Goal: Information Seeking & Learning: Learn about a topic

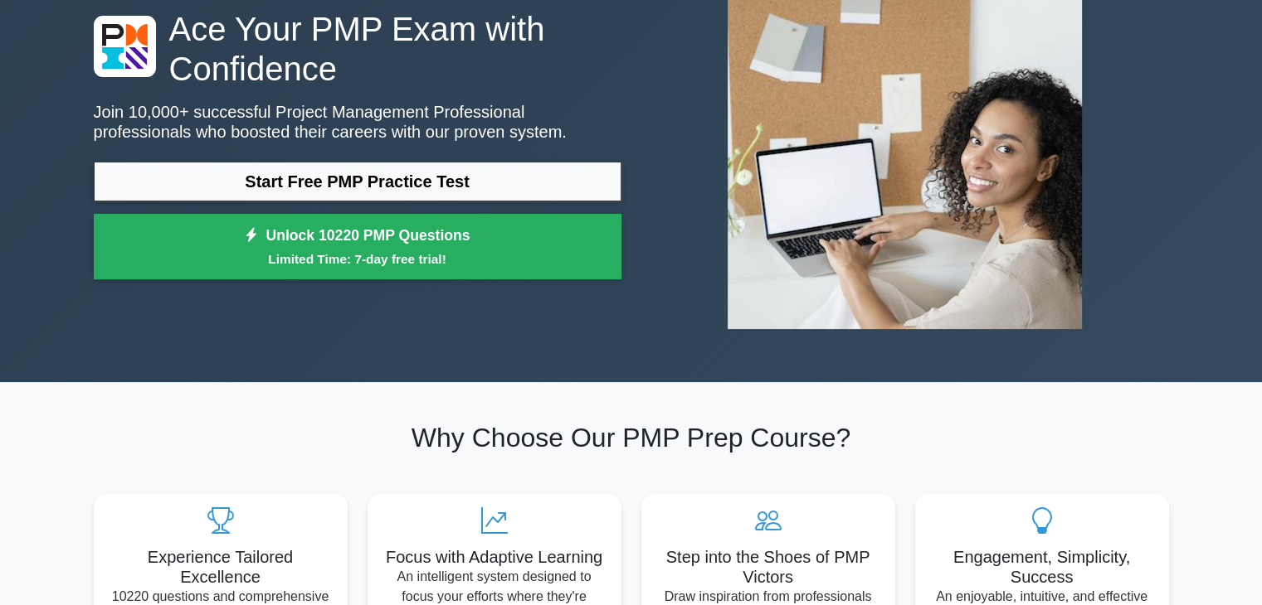
scroll to position [139, 0]
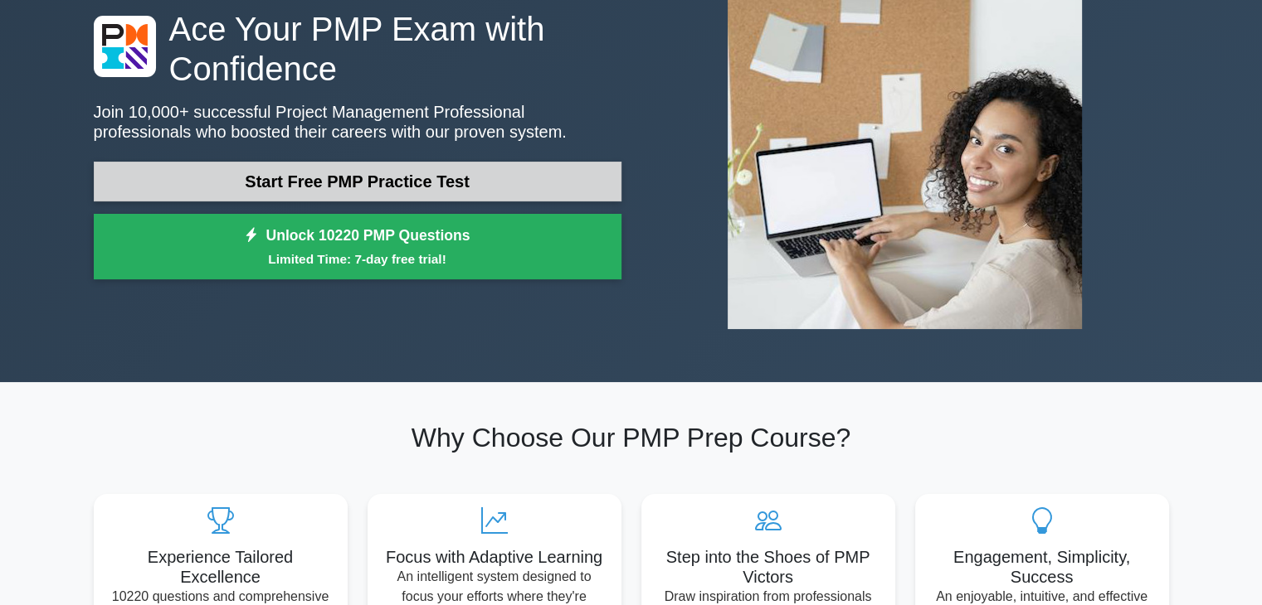
click at [409, 191] on link "Start Free PMP Practice Test" at bounding box center [358, 182] width 528 height 40
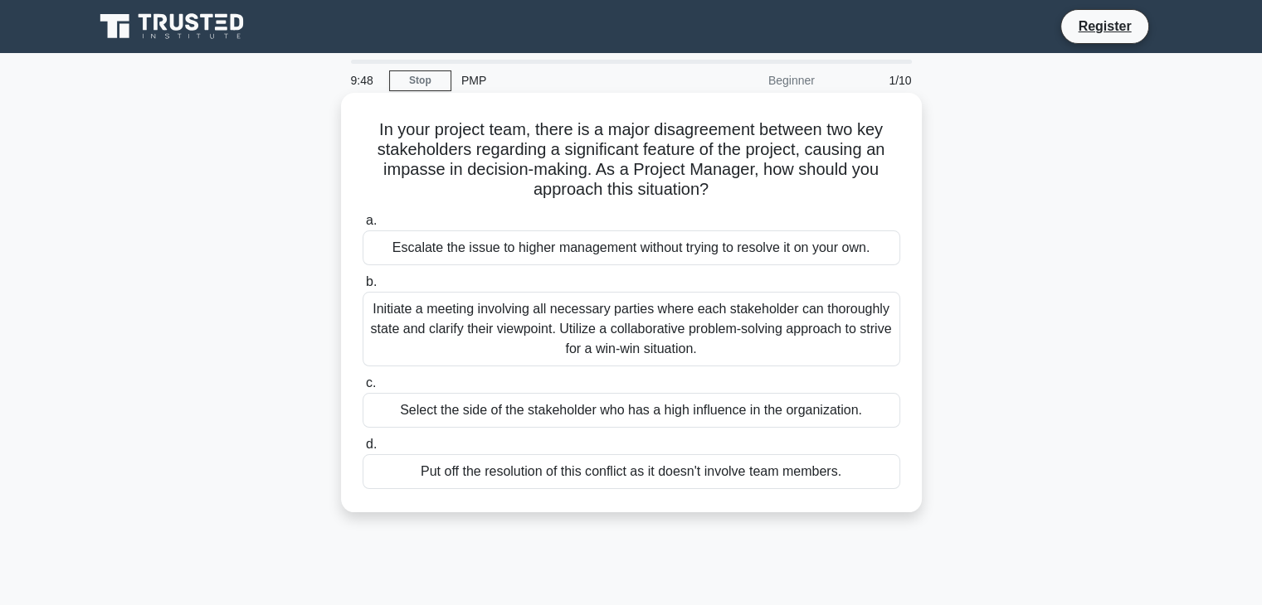
click at [603, 353] on div "Initiate a meeting involving all necessary parties where each stakeholder can t…" at bounding box center [630, 329] width 537 height 75
click at [362, 288] on input "b. Initiate a meeting involving all necessary parties where each stakeholder ca…" at bounding box center [362, 282] width 0 height 11
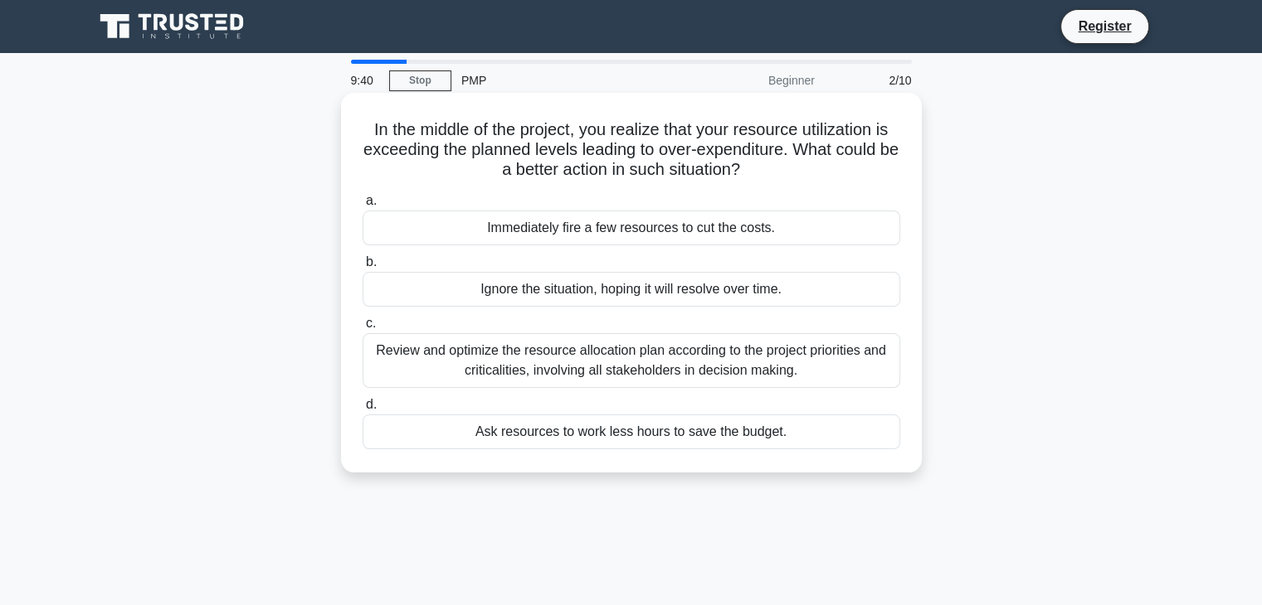
click at [674, 359] on div "Review and optimize the resource allocation plan according to the project prior…" at bounding box center [630, 360] width 537 height 55
click at [362, 329] on input "c. Review and optimize the resource allocation plan according to the project pr…" at bounding box center [362, 324] width 0 height 11
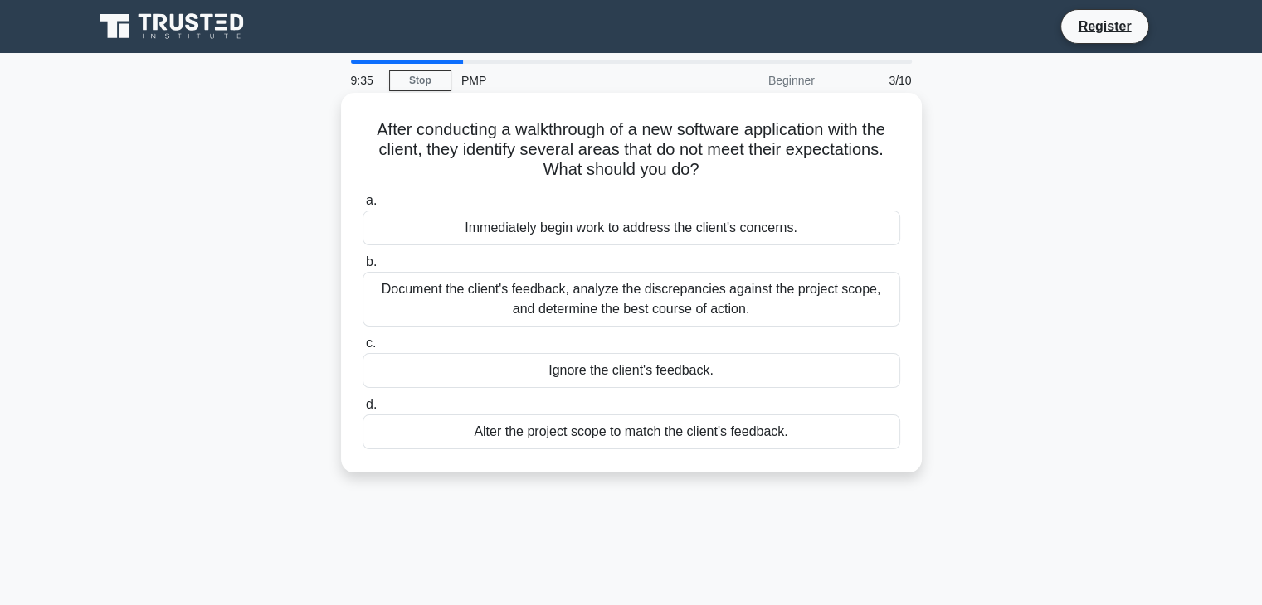
click at [688, 373] on div "Ignore the client's feedback." at bounding box center [630, 370] width 537 height 35
click at [362, 349] on input "c. Ignore the client's feedback." at bounding box center [362, 343] width 0 height 11
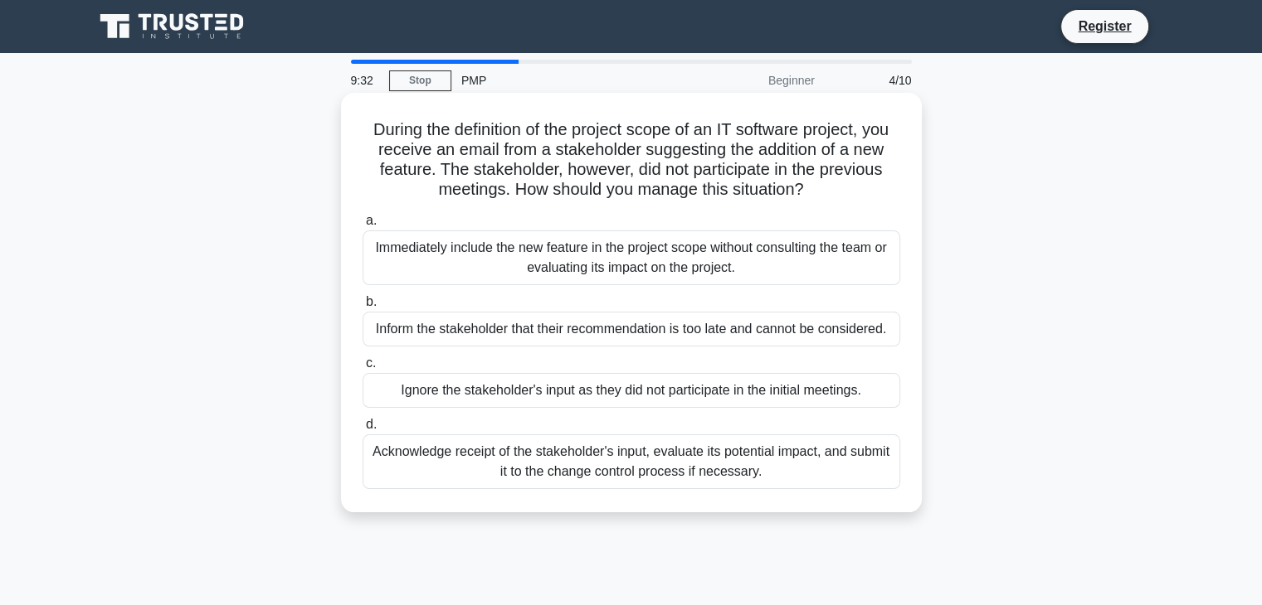
click at [687, 469] on div "Acknowledge receipt of the stakeholder's input, evaluate its potential impact, …" at bounding box center [630, 462] width 537 height 55
click at [362, 430] on input "d. Acknowledge receipt of the stakeholder's input, evaluate its potential impac…" at bounding box center [362, 425] width 0 height 11
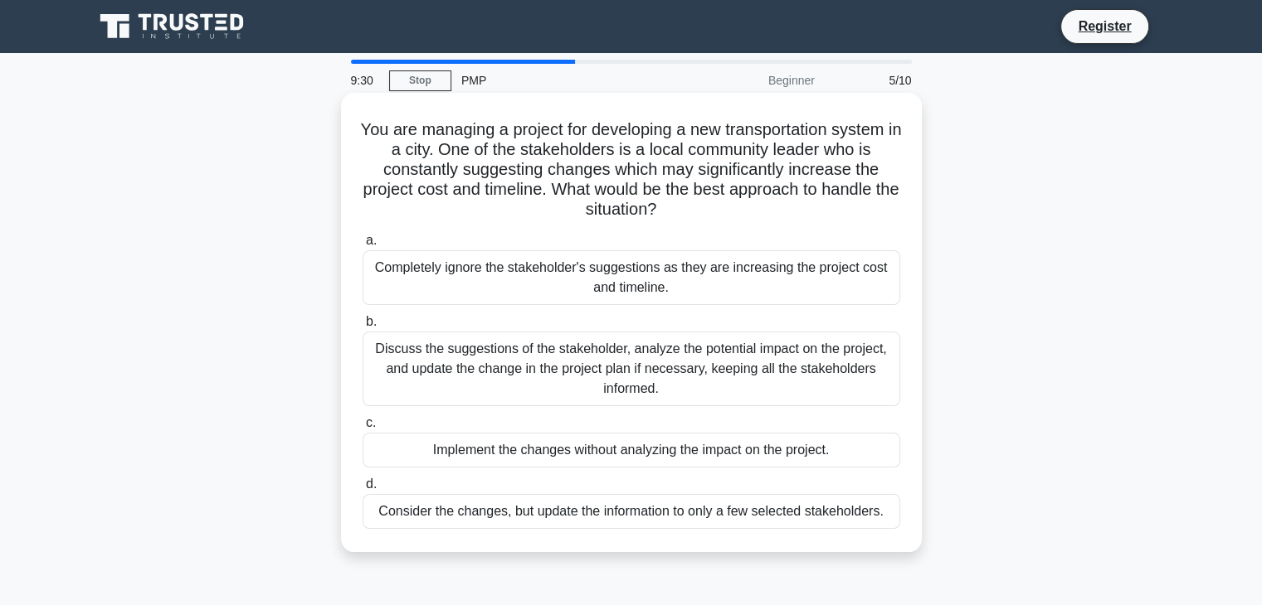
click at [707, 343] on div "Discuss the suggestions of the stakeholder, analyze the potential impact on the…" at bounding box center [630, 369] width 537 height 75
click at [362, 328] on input "b. Discuss the suggestions of the stakeholder, analyze the potential impact on …" at bounding box center [362, 322] width 0 height 11
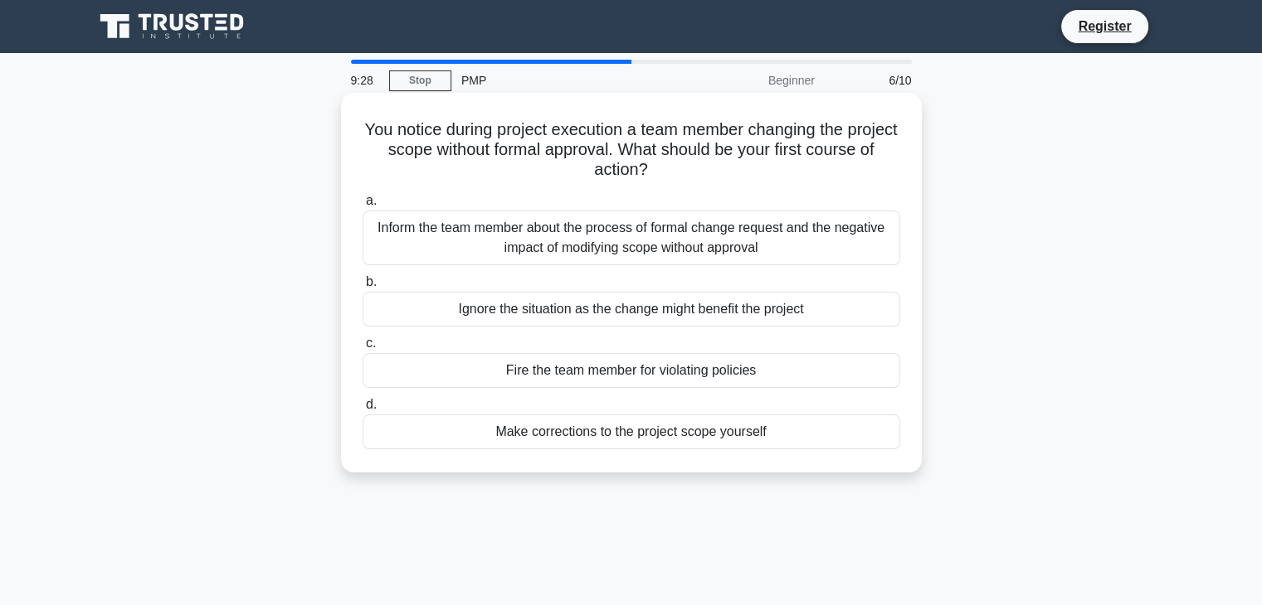
click at [753, 230] on div "Inform the team member about the process of formal change request and the negat…" at bounding box center [630, 238] width 537 height 55
click at [362, 207] on input "a. Inform the team member about the process of formal change request and the ne…" at bounding box center [362, 201] width 0 height 11
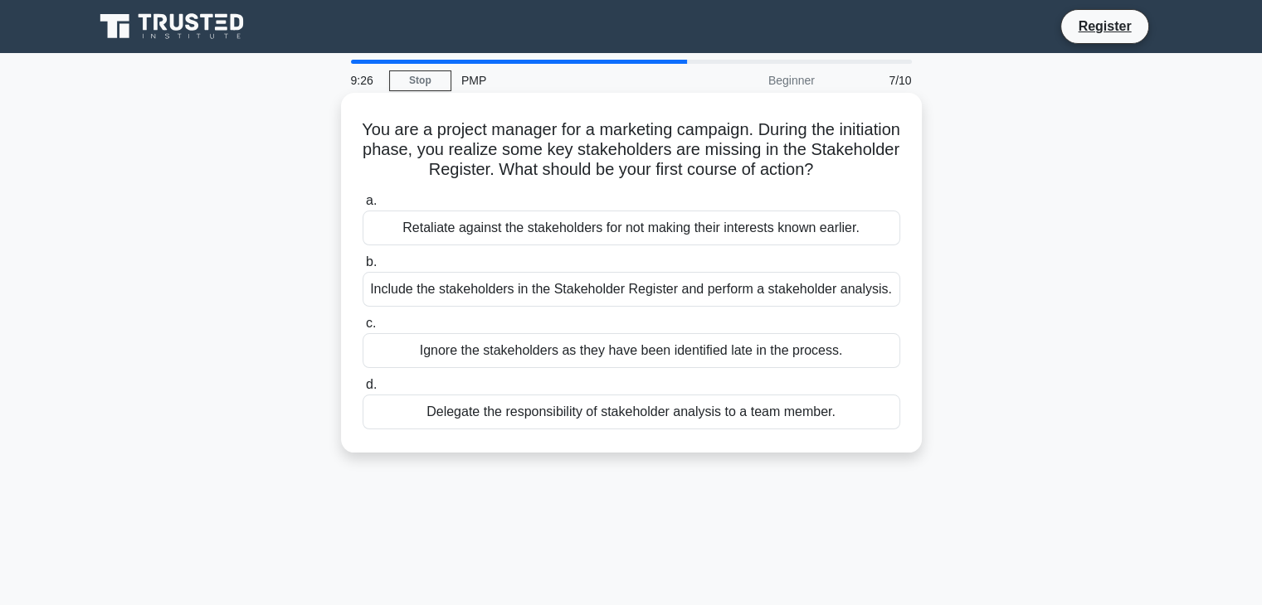
click at [723, 283] on div "Include the stakeholders in the Stakeholder Register and perform a stakeholder …" at bounding box center [630, 289] width 537 height 35
click at [362, 268] on input "b. Include the stakeholders in the Stakeholder Register and perform a stakehold…" at bounding box center [362, 262] width 0 height 11
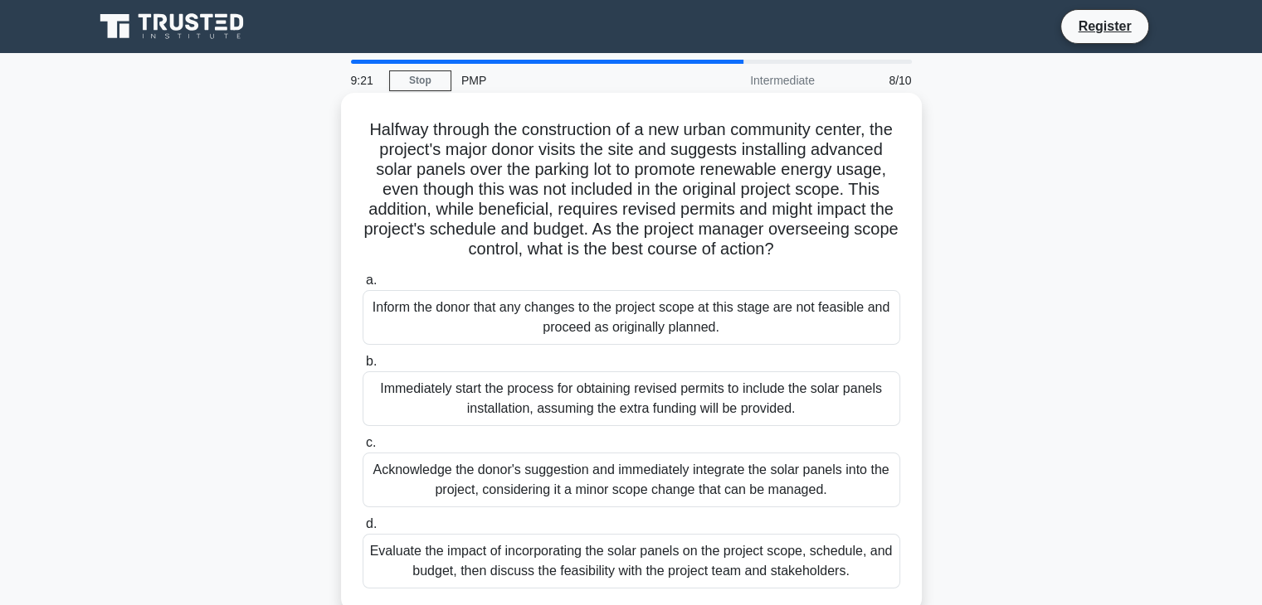
click at [708, 345] on div "Inform the donor that any changes to the project scope at this stage are not fe…" at bounding box center [630, 317] width 537 height 55
click at [362, 286] on input "a. Inform the donor that any changes to the project scope at this stage are not…" at bounding box center [362, 280] width 0 height 11
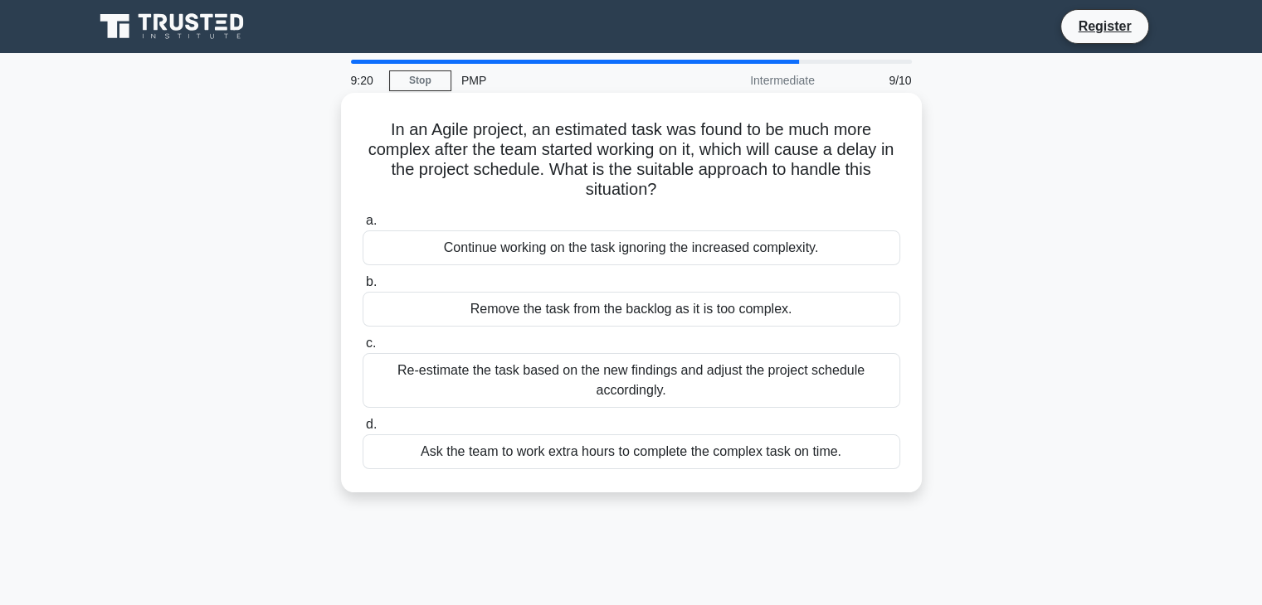
click at [717, 393] on div "Re-estimate the task based on the new findings and adjust the project schedule …" at bounding box center [630, 380] width 537 height 55
click at [362, 349] on input "c. Re-estimate the task based on the new findings and adjust the project schedu…" at bounding box center [362, 343] width 0 height 11
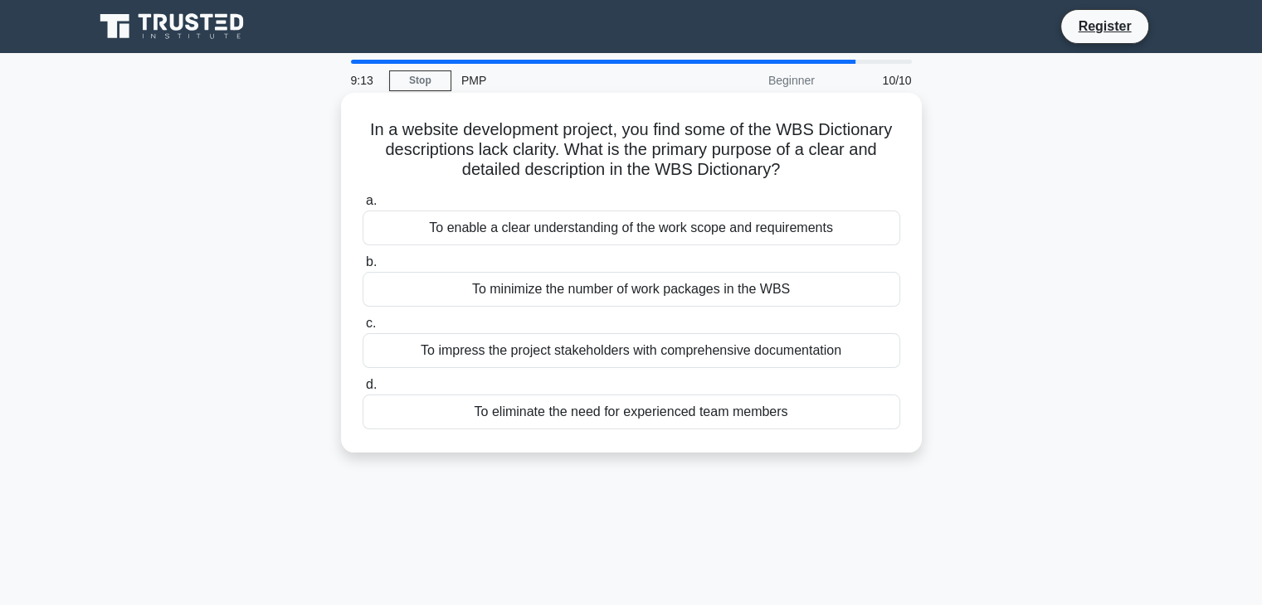
click at [763, 356] on div "To impress the project stakeholders with comprehensive documentation" at bounding box center [630, 350] width 537 height 35
click at [362, 329] on input "c. To impress the project stakeholders with comprehensive documentation" at bounding box center [362, 324] width 0 height 11
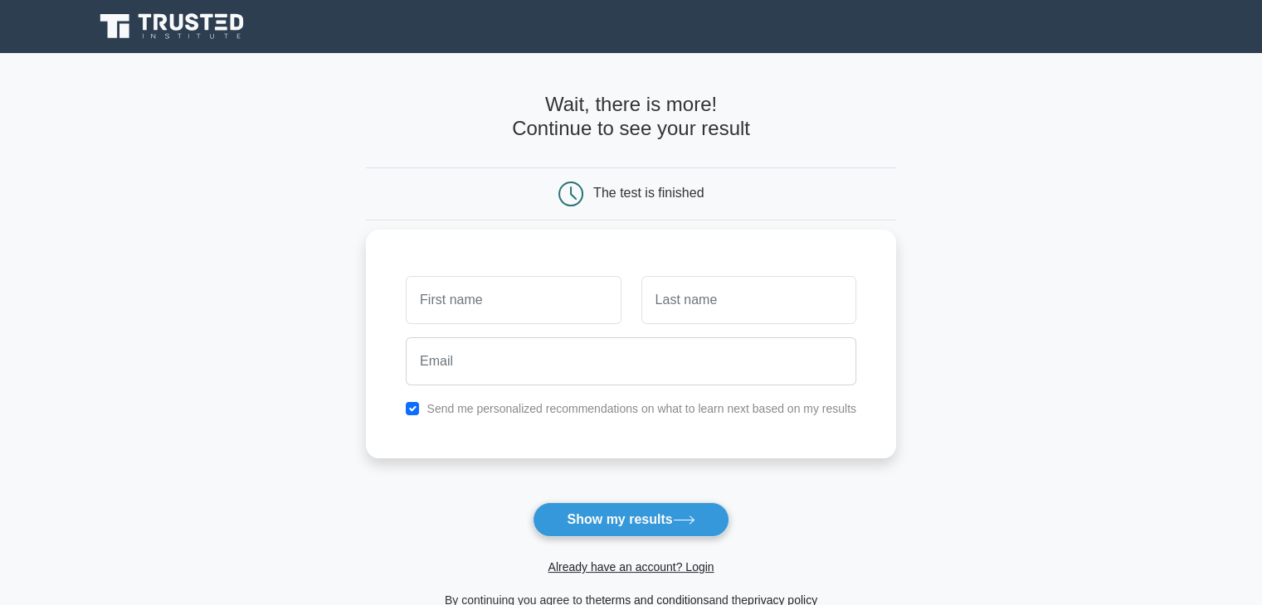
type input "m"
type input "NIDA"
click at [717, 297] on input "text" at bounding box center [748, 300] width 215 height 48
type input "SHAIKH"
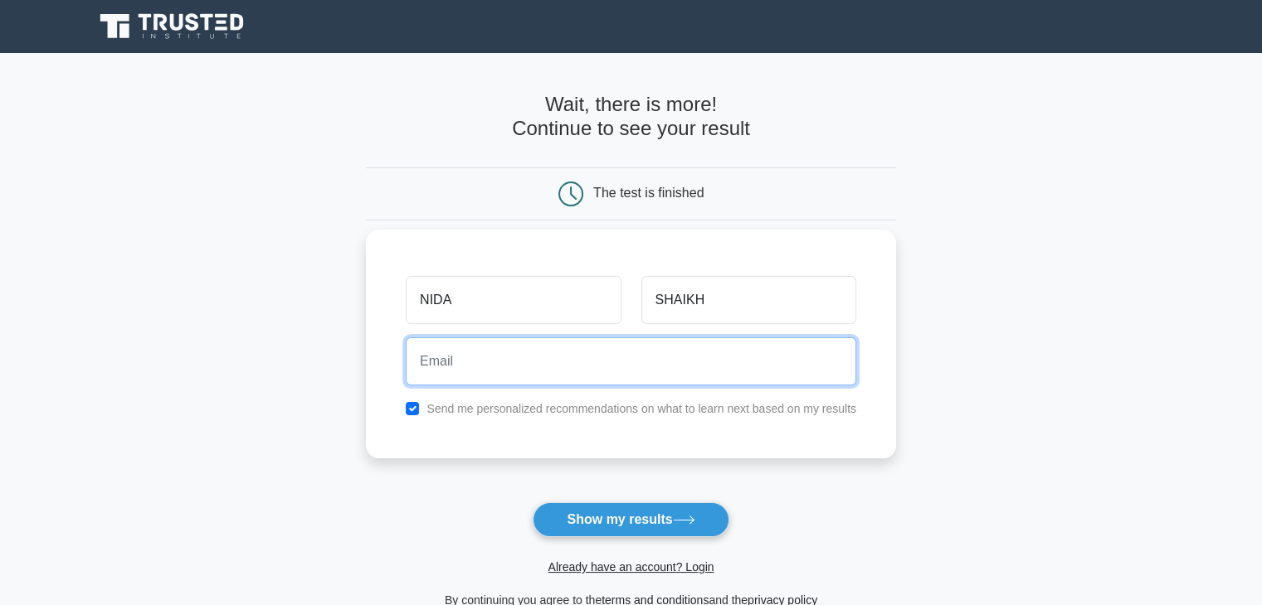
click at [657, 362] on input "email" at bounding box center [631, 362] width 450 height 48
type input "[EMAIL_ADDRESS][DOMAIN_NAME]"
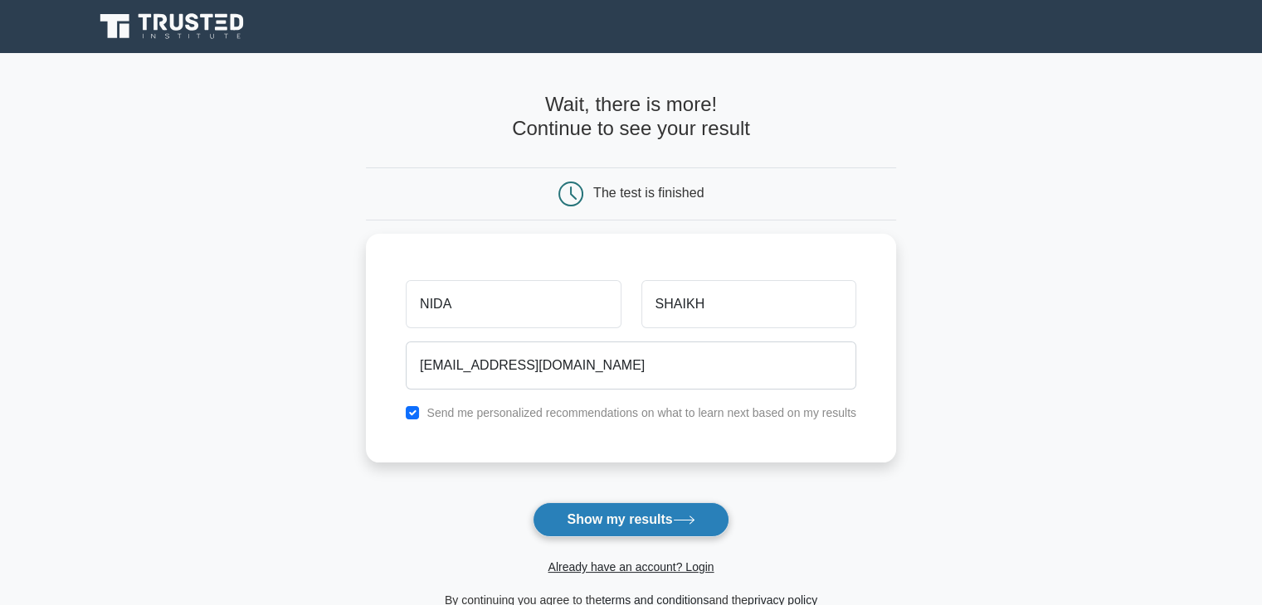
click at [681, 523] on icon at bounding box center [684, 520] width 22 height 9
